Goal: Task Accomplishment & Management: Use online tool/utility

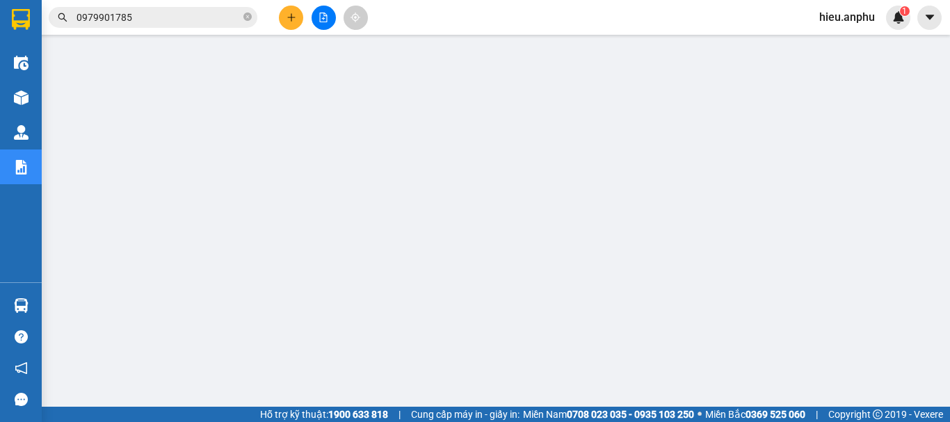
click at [321, 13] on icon "file-add" at bounding box center [324, 18] width 10 height 10
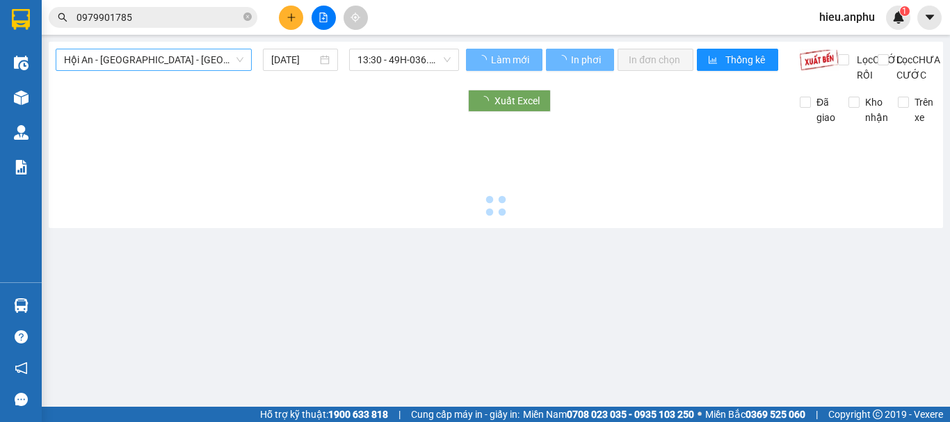
click at [141, 65] on span "Hội An - [GEOGRAPHIC_DATA] - [GEOGRAPHIC_DATA]" at bounding box center [153, 59] width 179 height 21
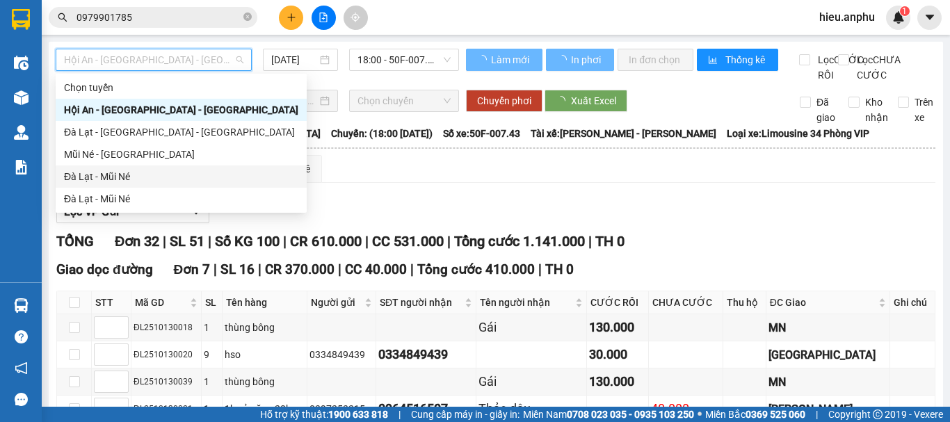
drag, startPoint x: 78, startPoint y: 170, endPoint x: 222, endPoint y: 99, distance: 160.5
click at [79, 167] on div "Đà Lạt - Mũi Né" at bounding box center [181, 177] width 251 height 22
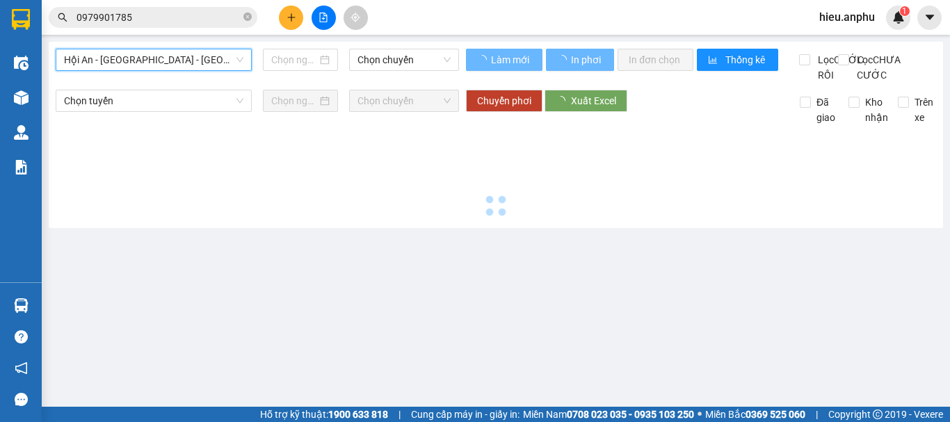
type input "[DATE]"
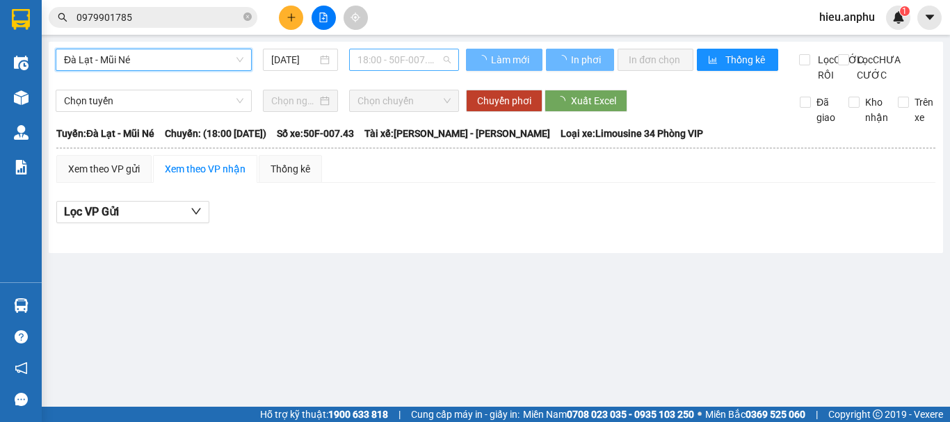
click at [379, 61] on span "18:00 - 50F-007.43" at bounding box center [404, 59] width 93 height 21
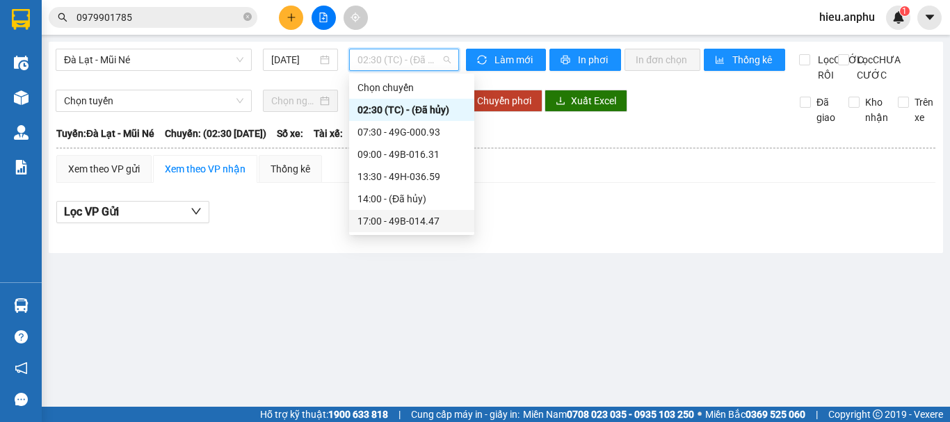
click at [372, 218] on div "17:00 - 49B-014.47" at bounding box center [412, 221] width 109 height 15
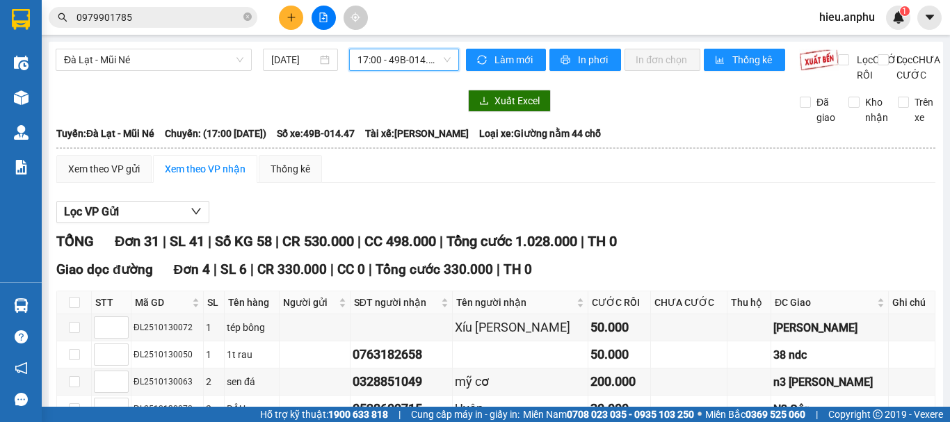
scroll to position [70, 0]
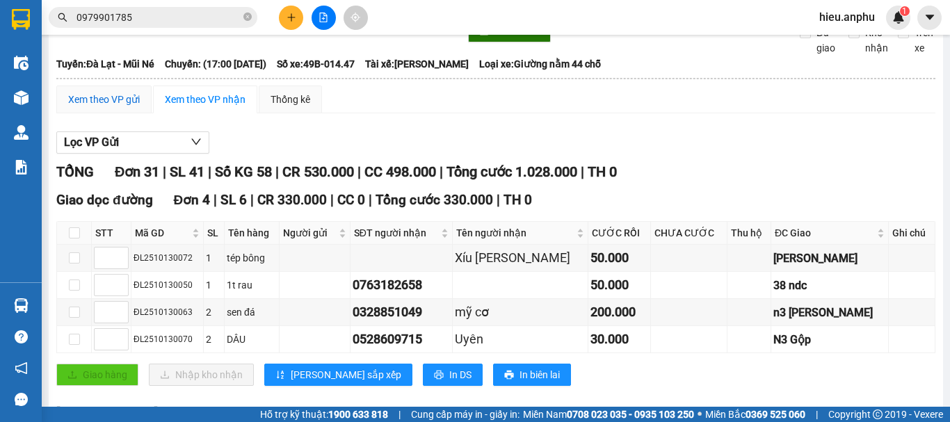
click at [106, 107] on div "Xem theo VP gửi" at bounding box center [104, 99] width 72 height 15
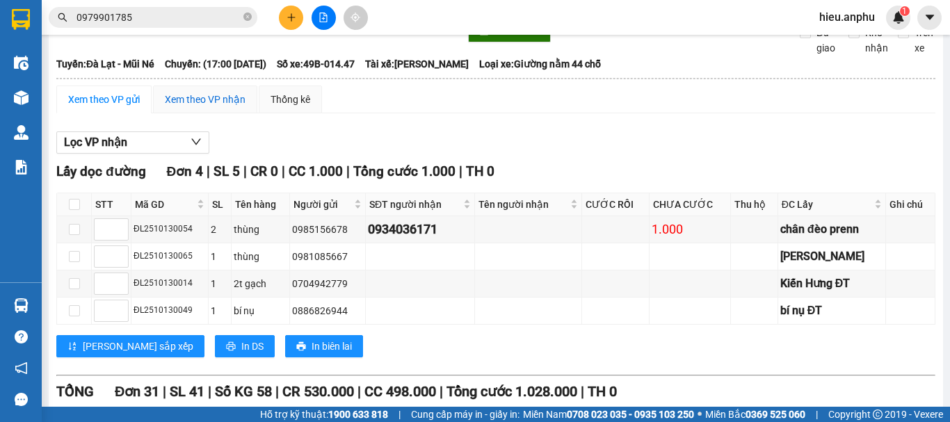
click at [207, 107] on div "Xem theo VP nhận" at bounding box center [205, 99] width 81 height 15
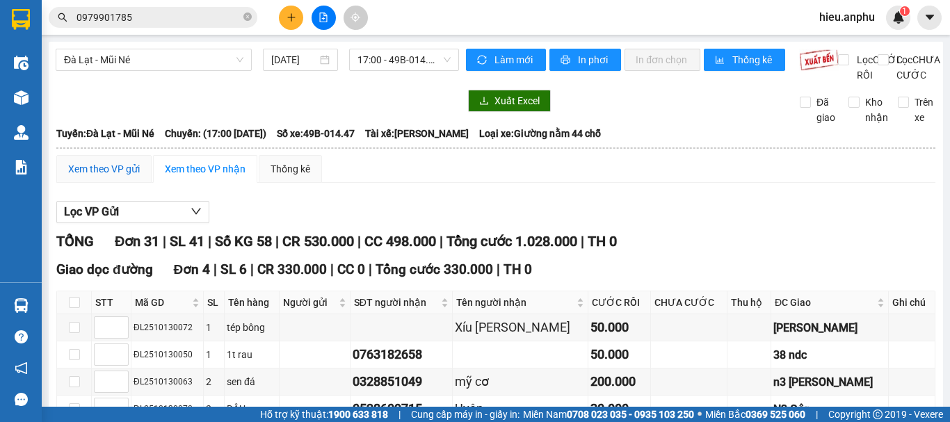
drag, startPoint x: 98, startPoint y: 184, endPoint x: 251, endPoint y: 230, distance: 160.0
click at [98, 177] on div "Xem theo VP gửi" at bounding box center [104, 168] width 72 height 15
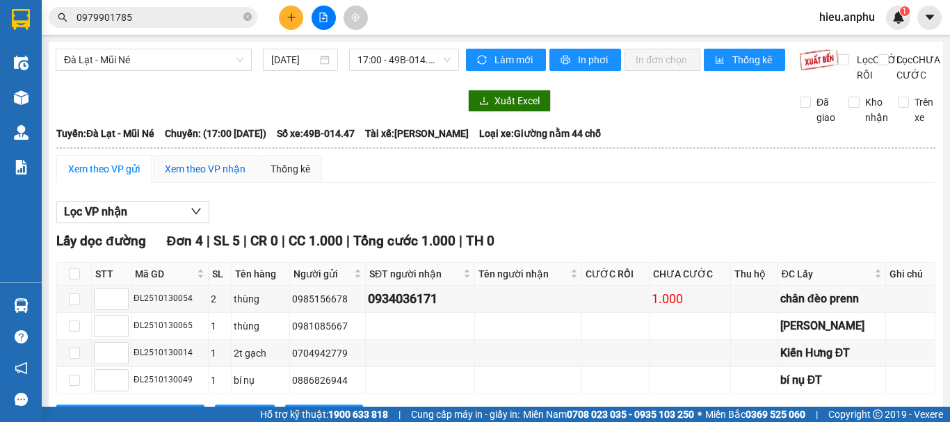
click at [216, 177] on div "Xem theo VP nhận" at bounding box center [205, 168] width 81 height 15
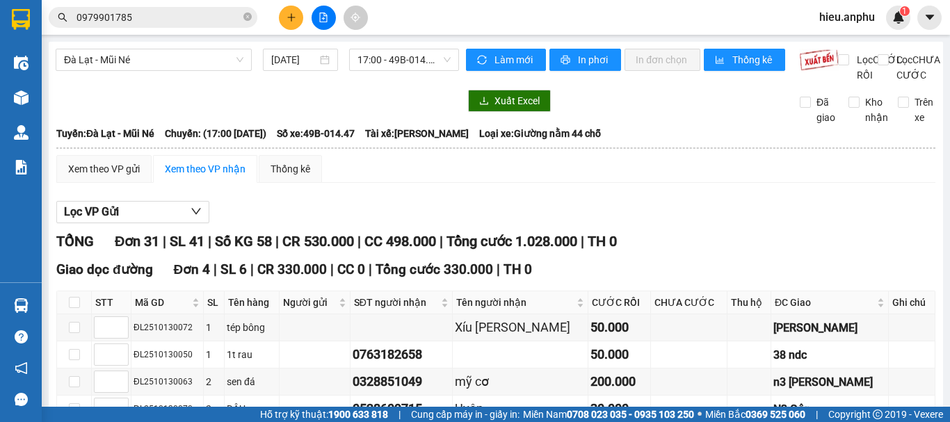
scroll to position [278, 0]
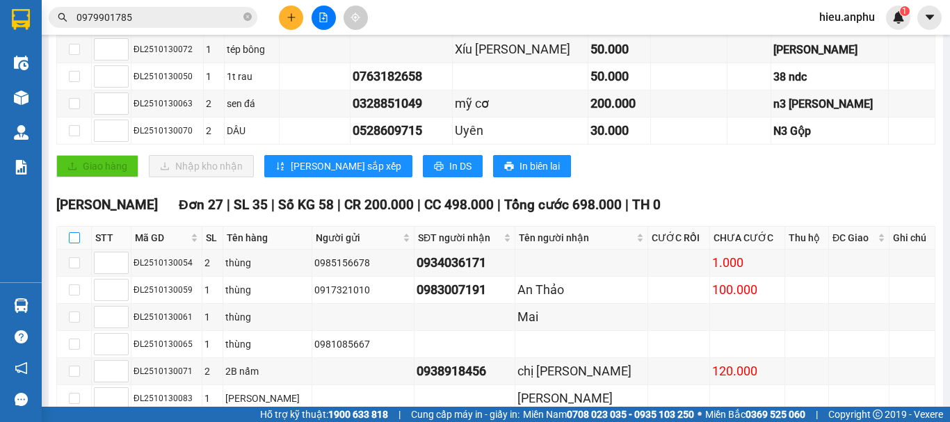
click at [76, 243] on input "checkbox" at bounding box center [74, 237] width 11 height 11
checkbox input "true"
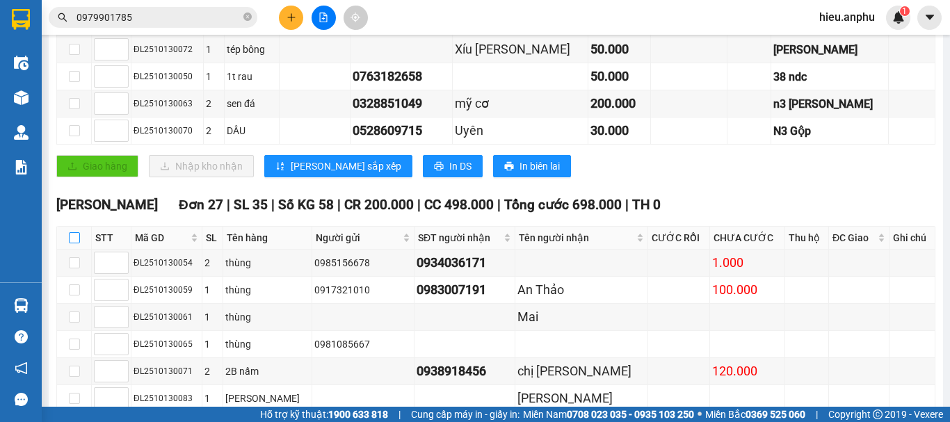
checkbox input "true"
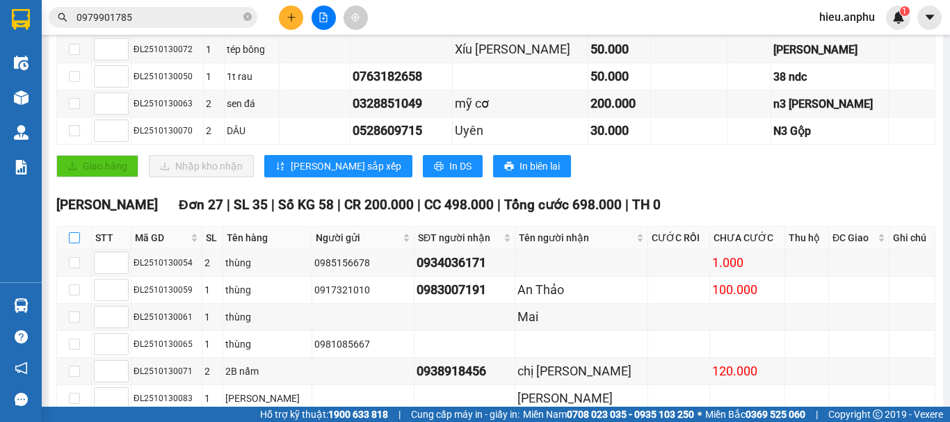
checkbox input "true"
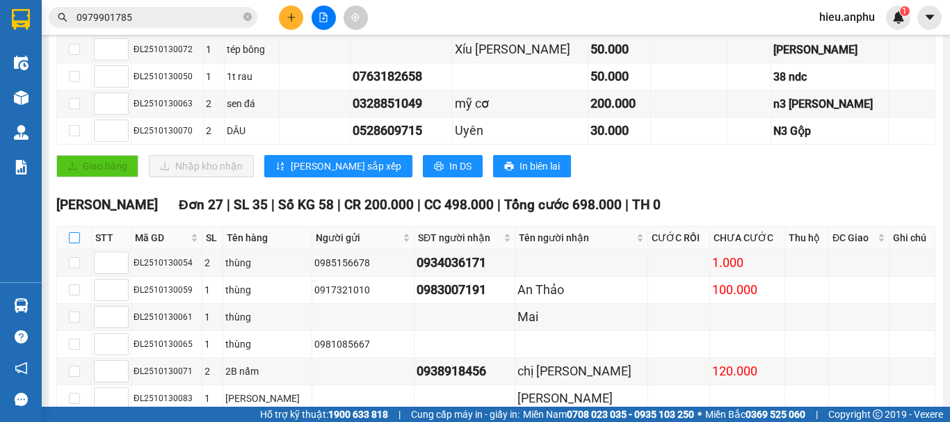
checkbox input "true"
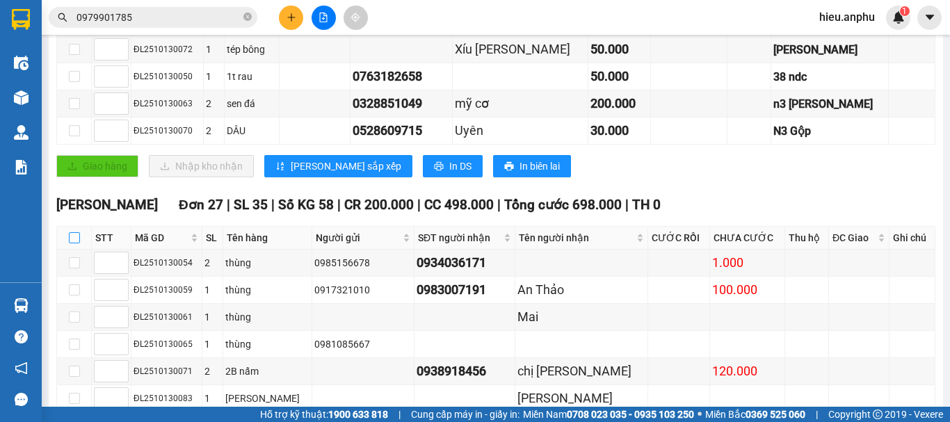
checkbox input "true"
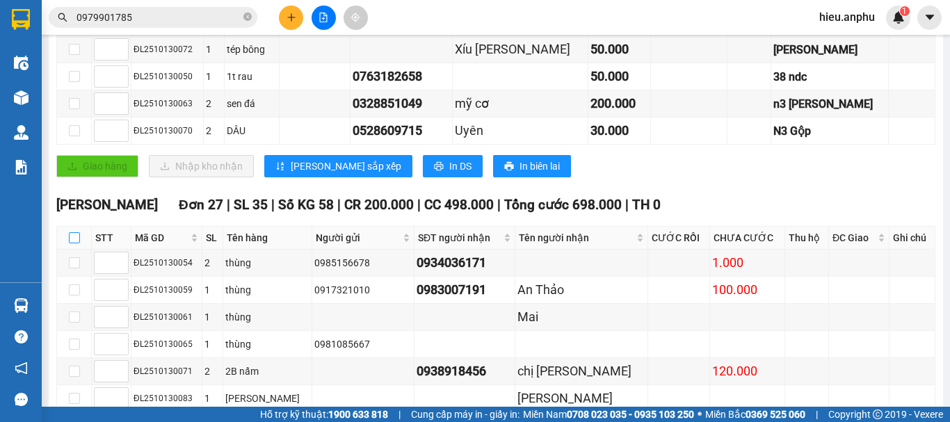
checkbox input "true"
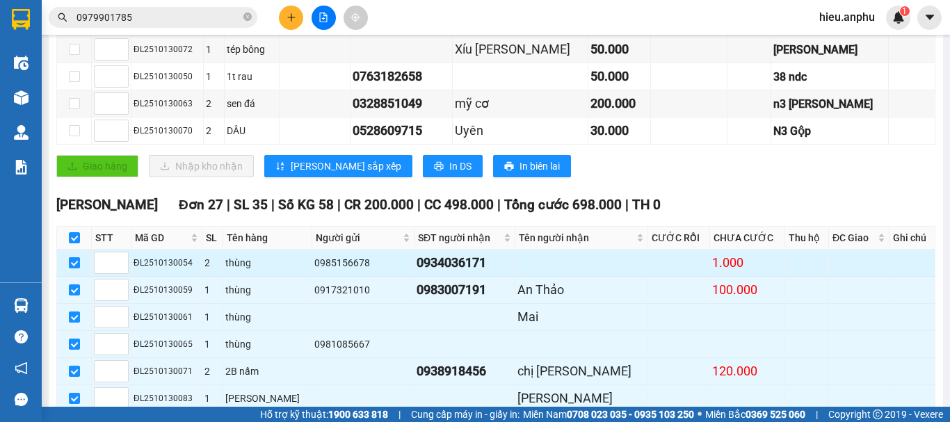
click at [74, 269] on input "checkbox" at bounding box center [74, 262] width 11 height 11
checkbox input "false"
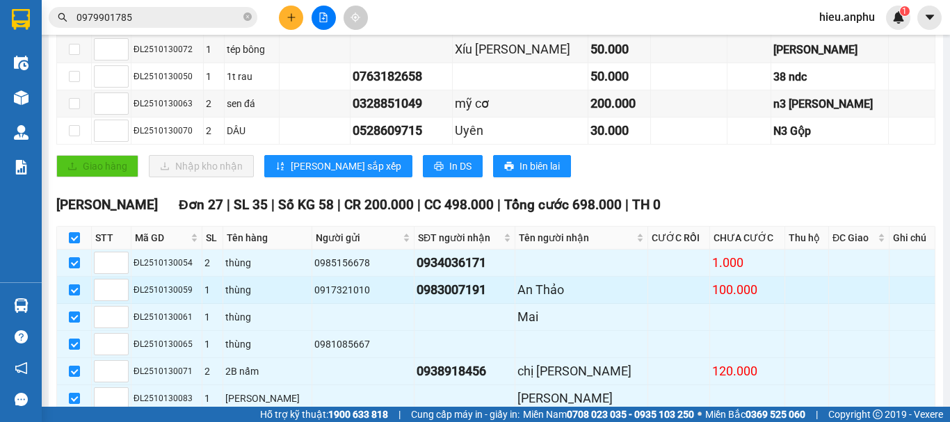
checkbox input "false"
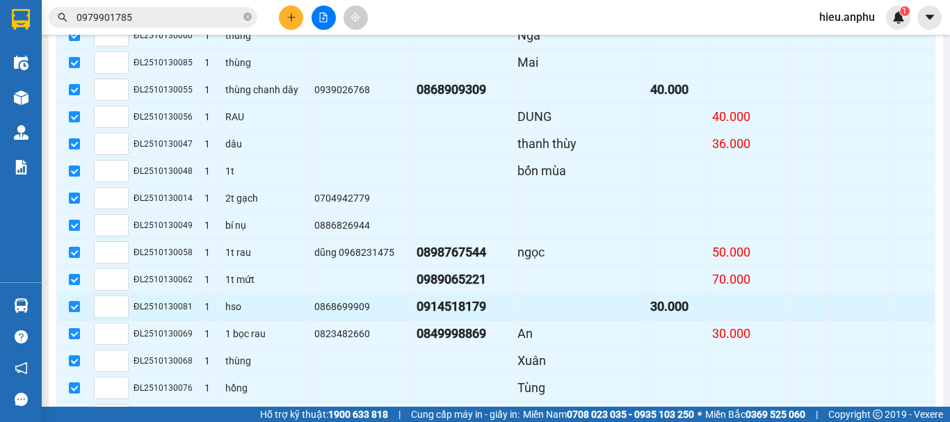
scroll to position [941, 0]
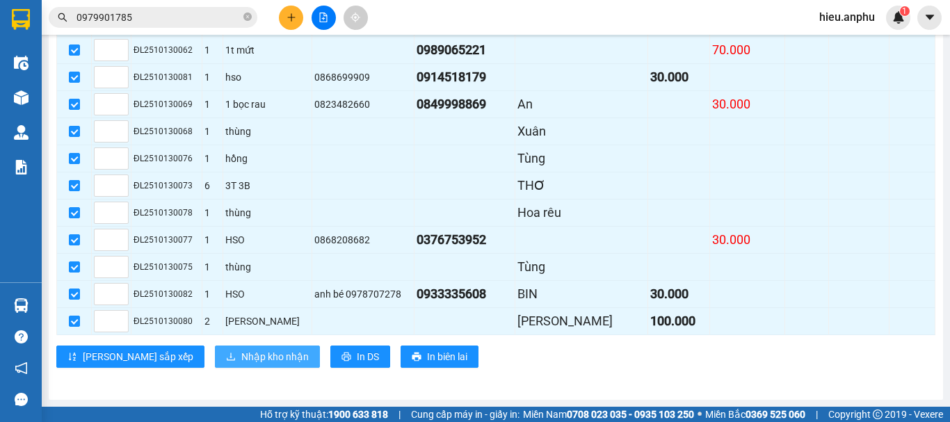
click at [241, 354] on span "Nhập kho nhận" at bounding box center [274, 356] width 67 height 15
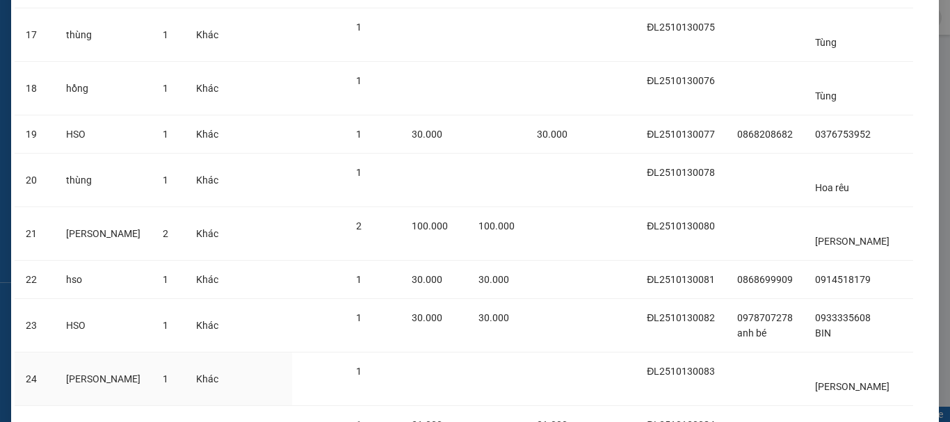
scroll to position [1082, 0]
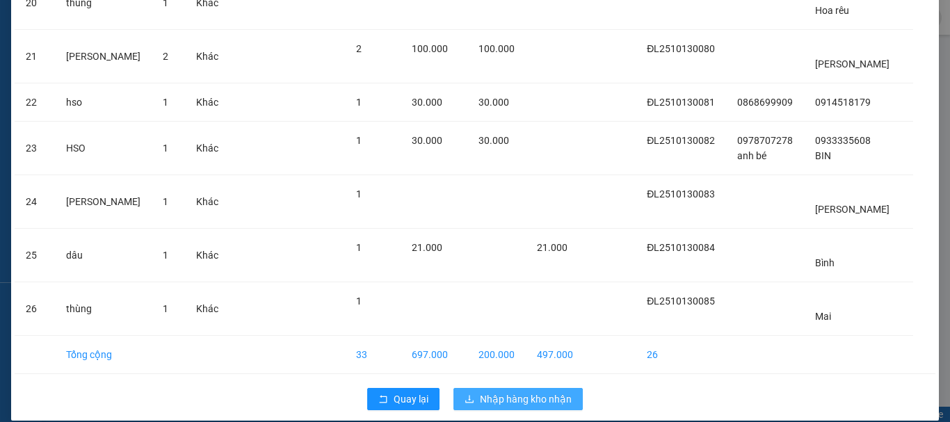
click at [523, 392] on span "Nhập hàng kho nhận" at bounding box center [526, 399] width 92 height 15
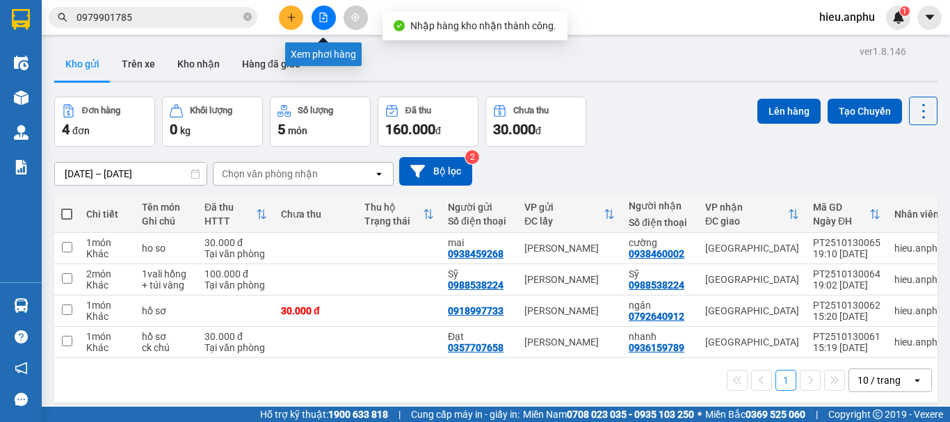
click at [324, 17] on icon "file-add" at bounding box center [324, 18] width 10 height 10
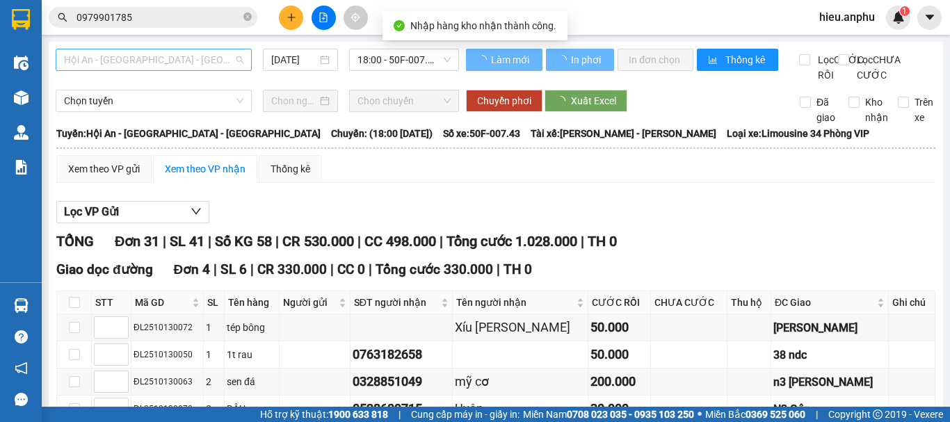
click at [120, 62] on span "Hội An - [GEOGRAPHIC_DATA] - [GEOGRAPHIC_DATA]" at bounding box center [153, 59] width 179 height 21
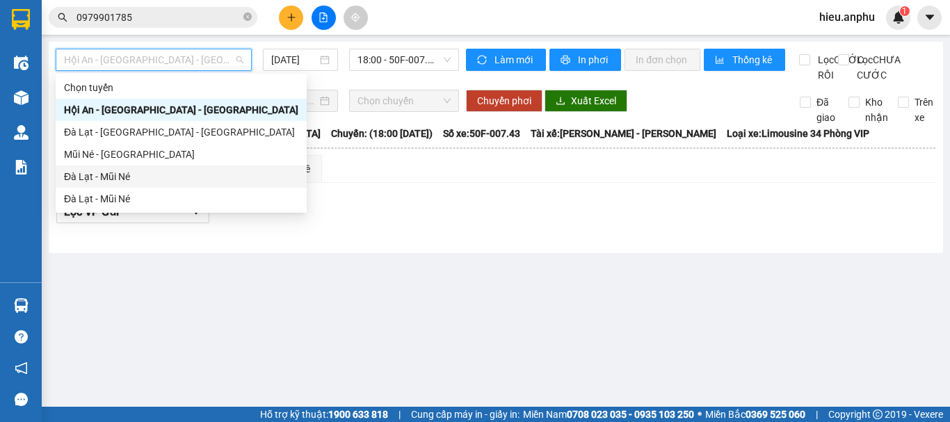
click at [102, 173] on div "Đà Lạt - Mũi Né" at bounding box center [181, 176] width 234 height 15
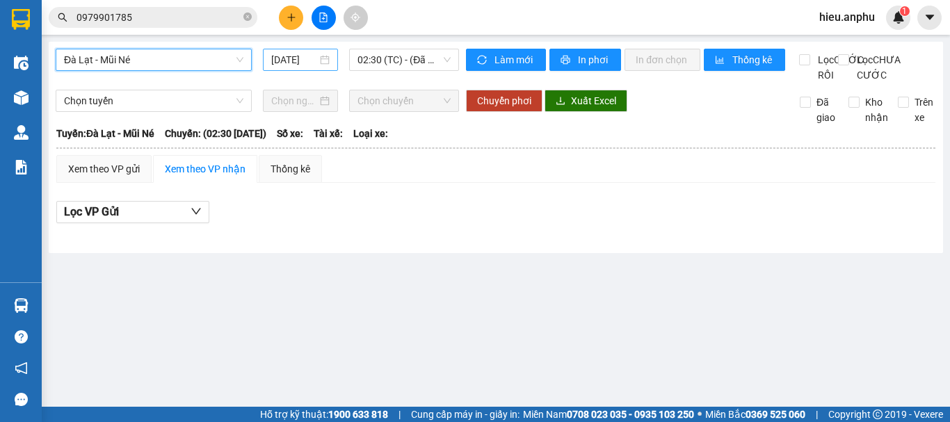
click at [300, 62] on input "[DATE]" at bounding box center [294, 59] width 46 height 15
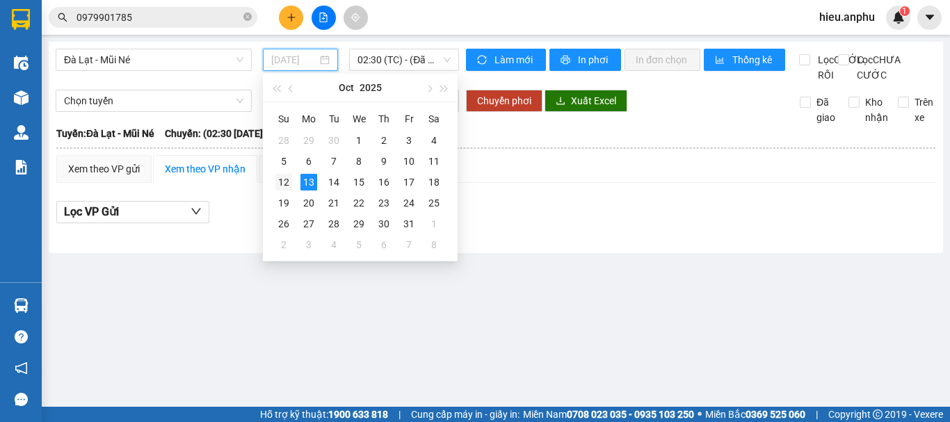
click at [277, 182] on div "12" at bounding box center [283, 182] width 17 height 17
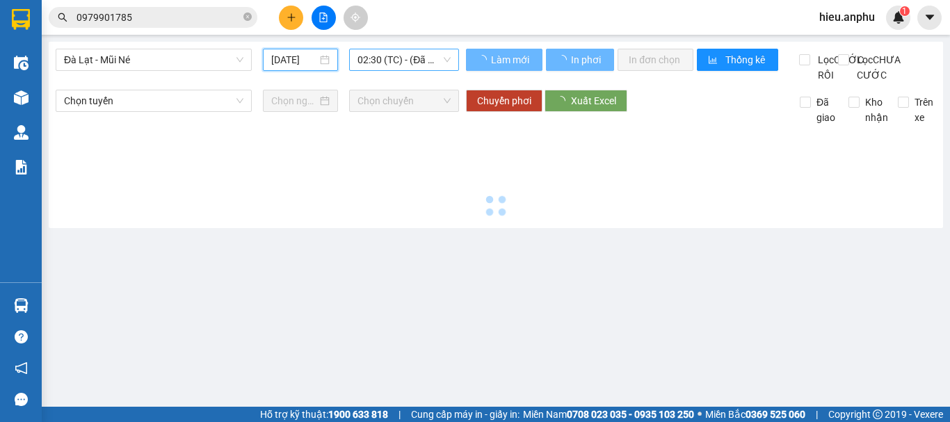
type input "[DATE]"
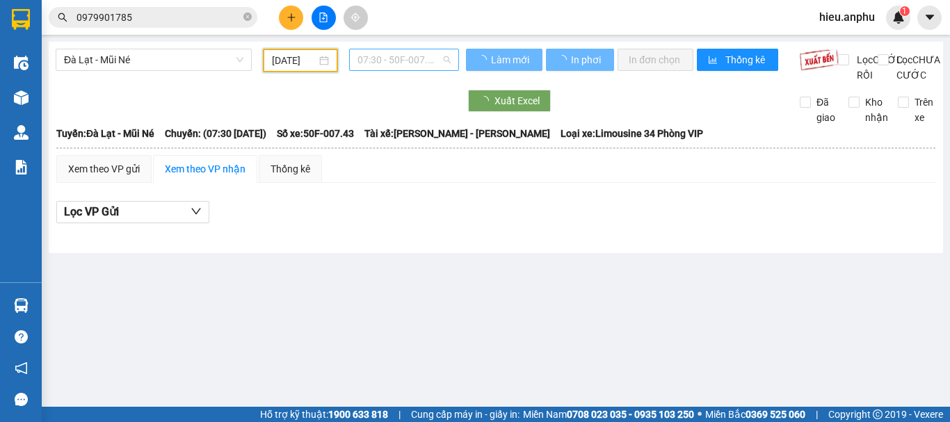
click at [390, 63] on span "07:30 - 50F-007.43" at bounding box center [404, 59] width 93 height 21
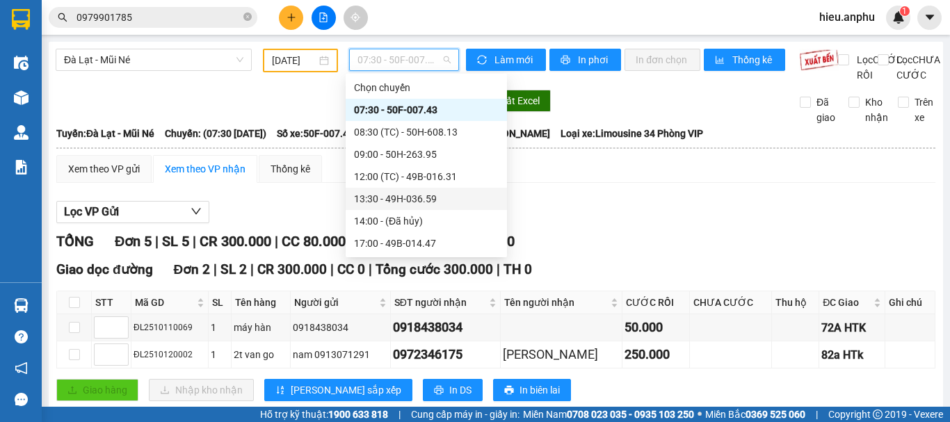
click at [371, 200] on div "13:30 - 49H-036.59" at bounding box center [426, 198] width 145 height 15
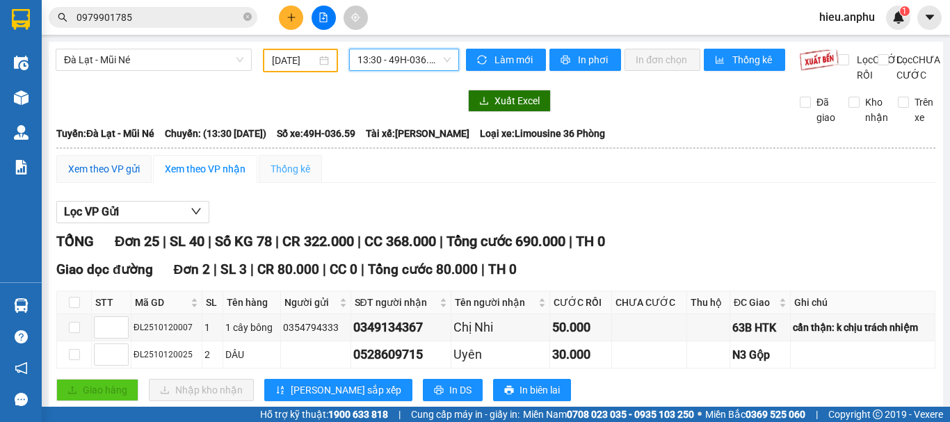
drag, startPoint x: 94, startPoint y: 187, endPoint x: 265, endPoint y: 189, distance: 171.2
click at [93, 177] on div "Xem theo VP gửi" at bounding box center [104, 168] width 72 height 15
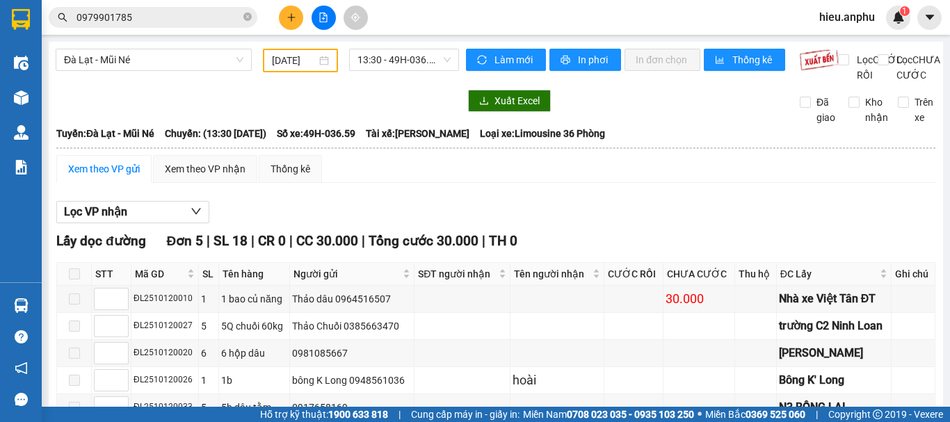
scroll to position [70, 0]
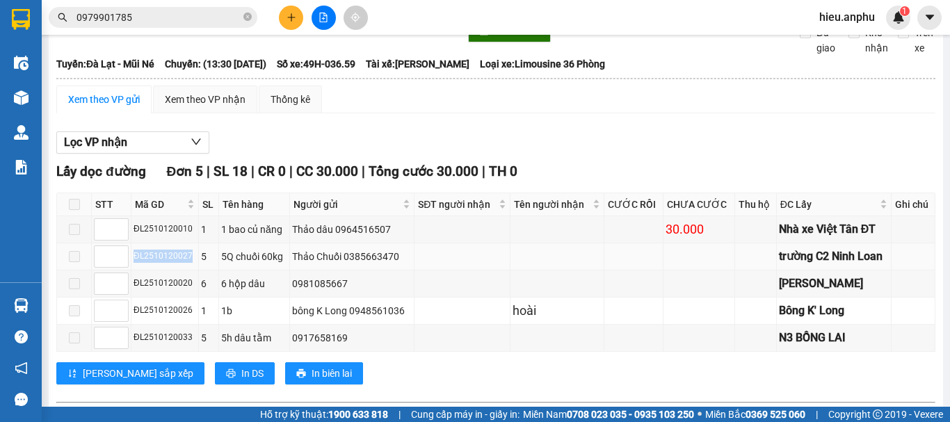
drag, startPoint x: 186, startPoint y: 274, endPoint x: 136, endPoint y: 278, distance: 50.9
click at [136, 263] on div "ĐL2510120027" at bounding box center [165, 256] width 63 height 13
copy div "ĐL2510120027"
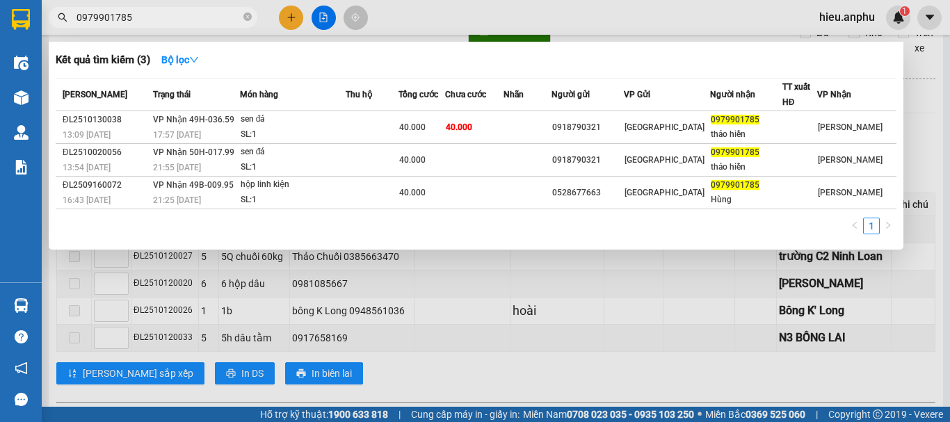
drag, startPoint x: 244, startPoint y: 15, endPoint x: 186, endPoint y: 15, distance: 57.7
click at [244, 15] on icon "close-circle" at bounding box center [247, 17] width 8 height 8
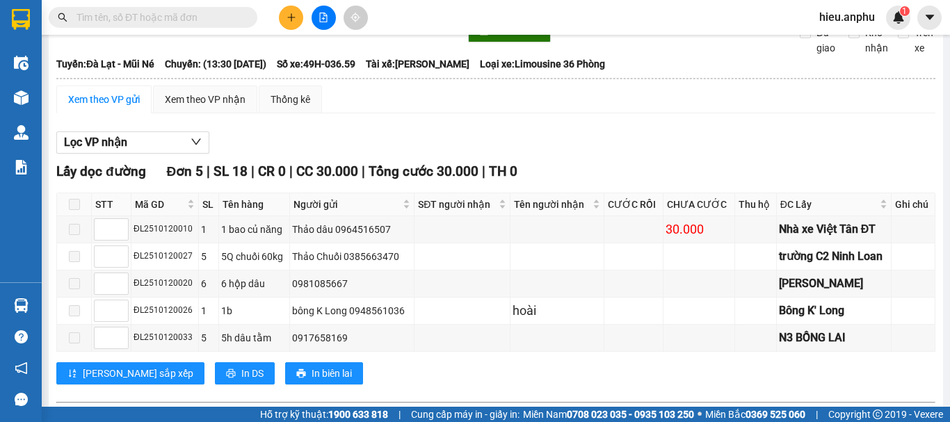
click at [186, 15] on input "text" at bounding box center [159, 17] width 164 height 15
paste input "ĐL2510120027"
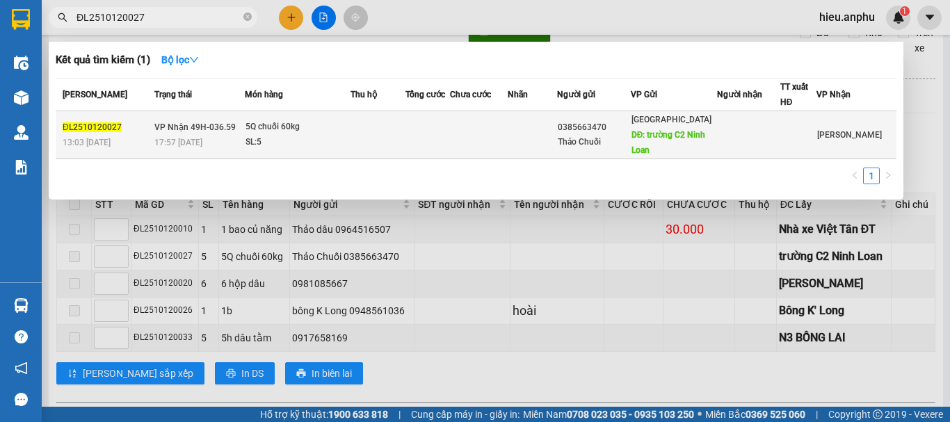
type input "ĐL2510120027"
click at [278, 138] on div "SL: 5" at bounding box center [298, 142] width 104 height 15
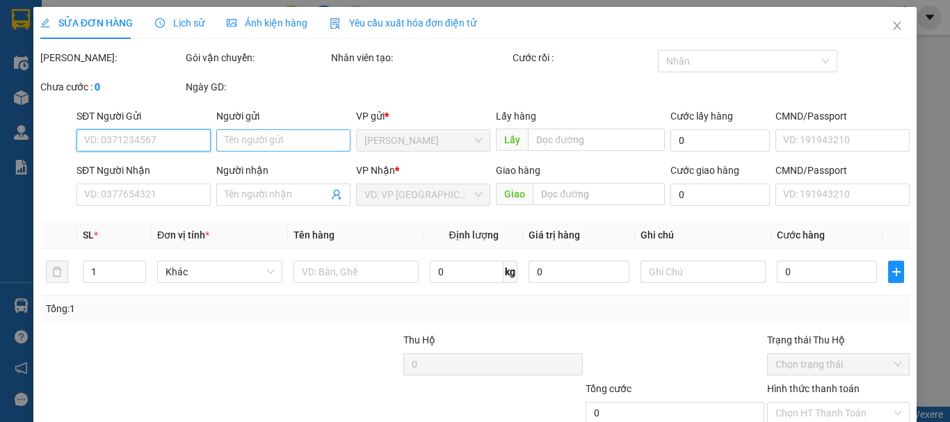
type input "0385663470"
type input "Thảo Chuối"
type input "trường C2 Ninh Loan"
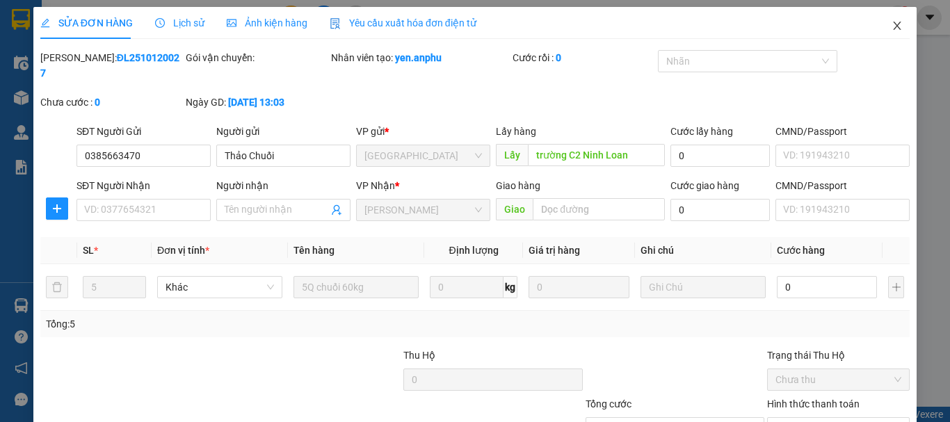
drag, startPoint x: 893, startPoint y: 24, endPoint x: 30, endPoint y: 70, distance: 863.9
click at [892, 26] on icon "close" at bounding box center [897, 25] width 11 height 11
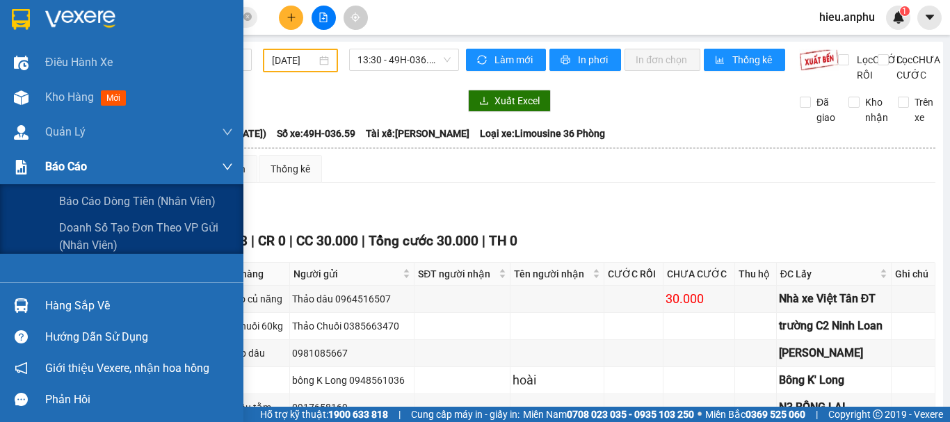
click at [74, 171] on span "Báo cáo" at bounding box center [66, 166] width 42 height 17
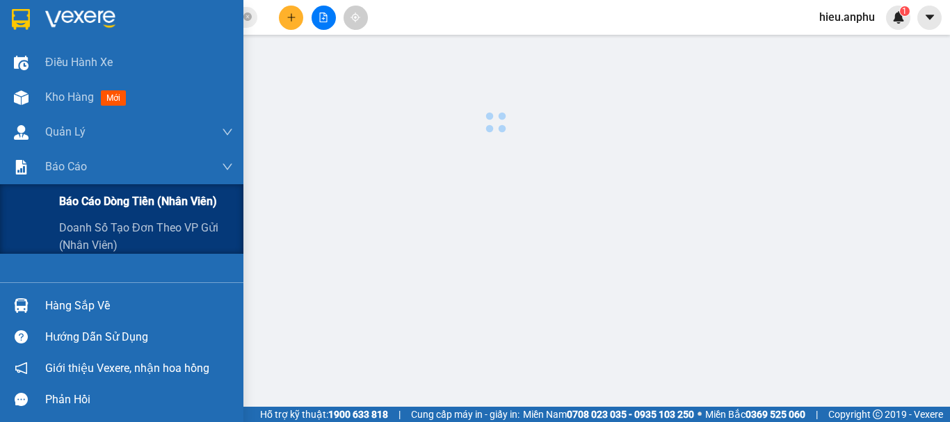
drag, startPoint x: 118, startPoint y: 205, endPoint x: 120, endPoint y: 193, distance: 12.0
click at [118, 205] on span "Báo cáo dòng tiền (nhân viên)" at bounding box center [138, 201] width 158 height 17
